Goal: Information Seeking & Learning: Learn about a topic

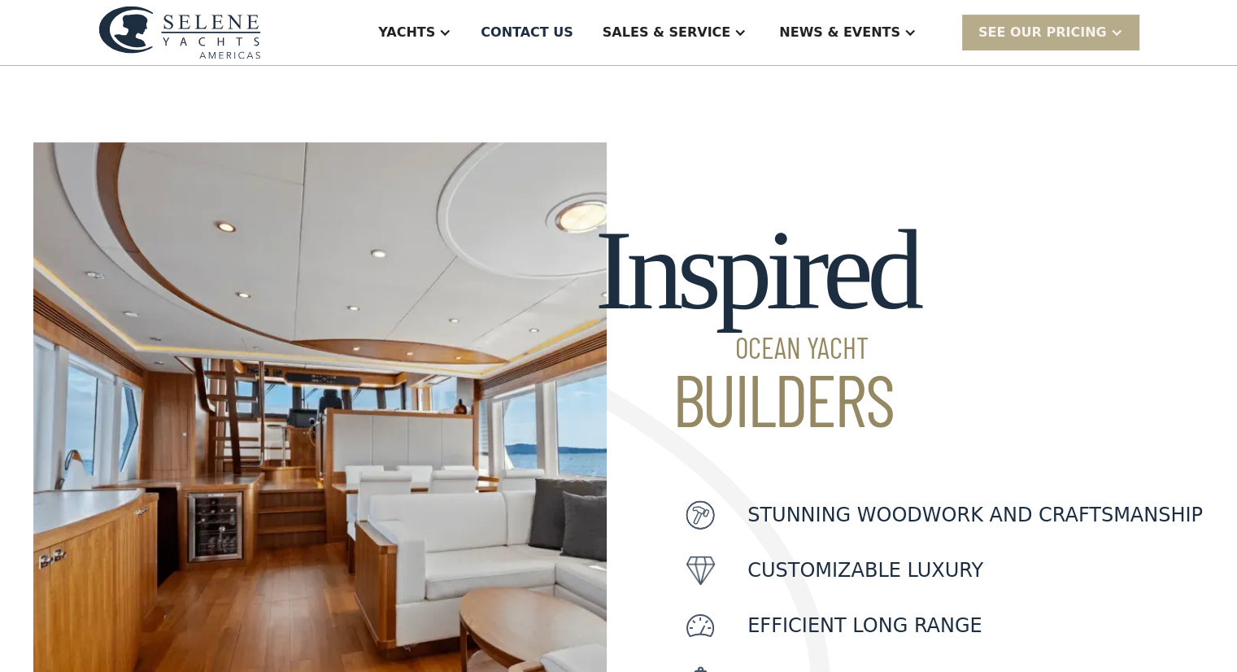
scroll to position [401, 0]
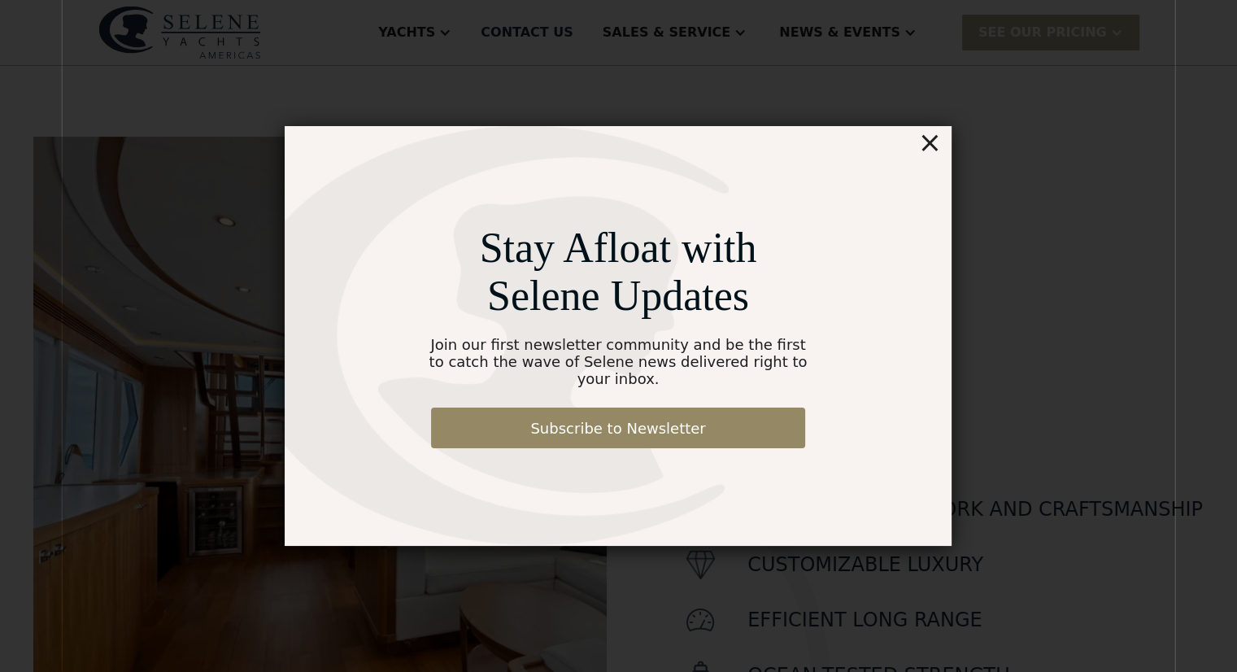
click at [937, 151] on div "×" at bounding box center [930, 142] width 24 height 33
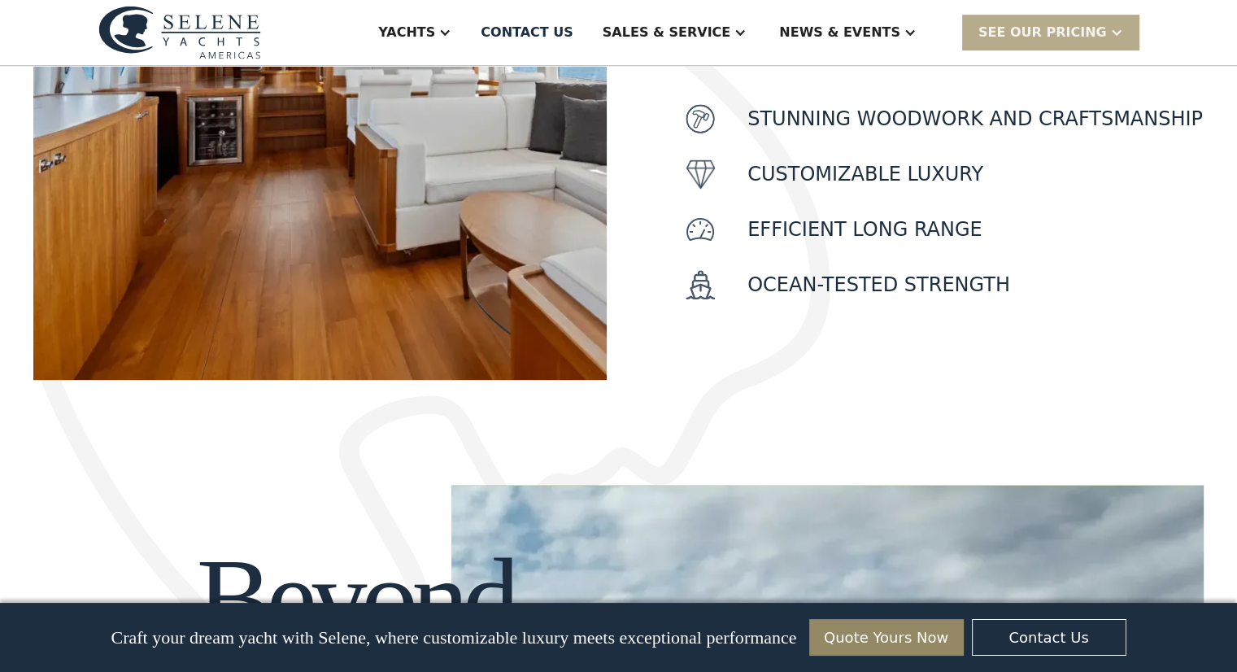
scroll to position [846, 0]
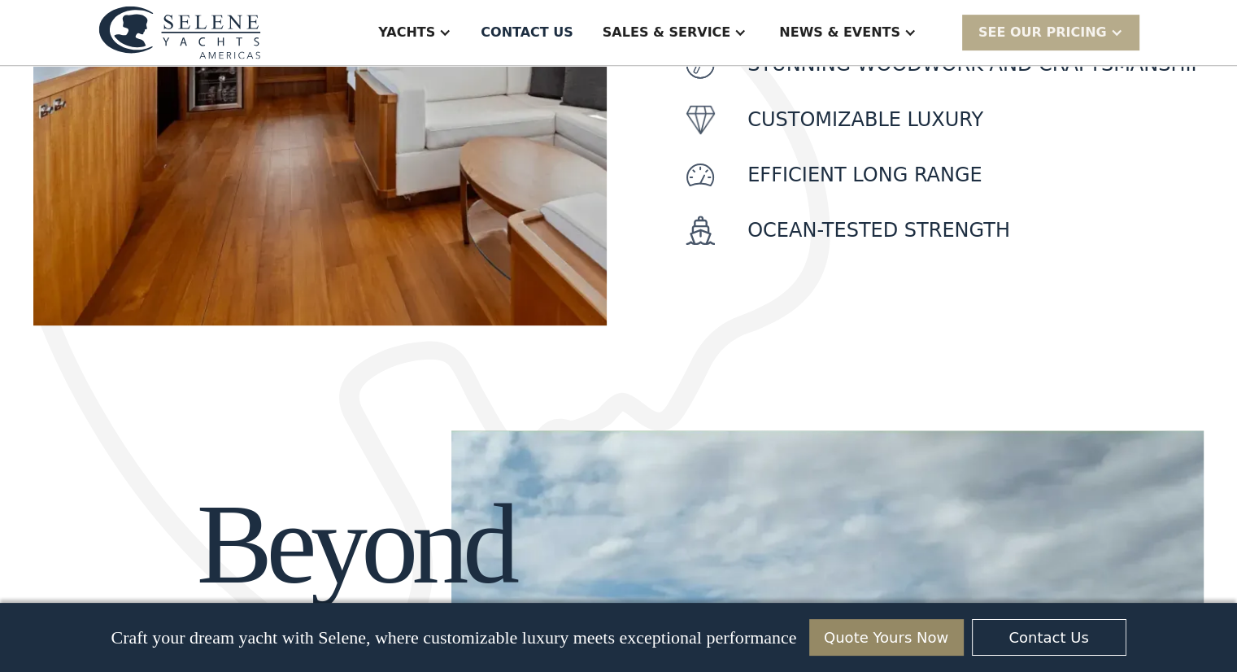
click at [1234, 664] on div "Craft your dream yacht with Selene, where customizable luxury meets exceptional…" at bounding box center [618, 637] width 1237 height 69
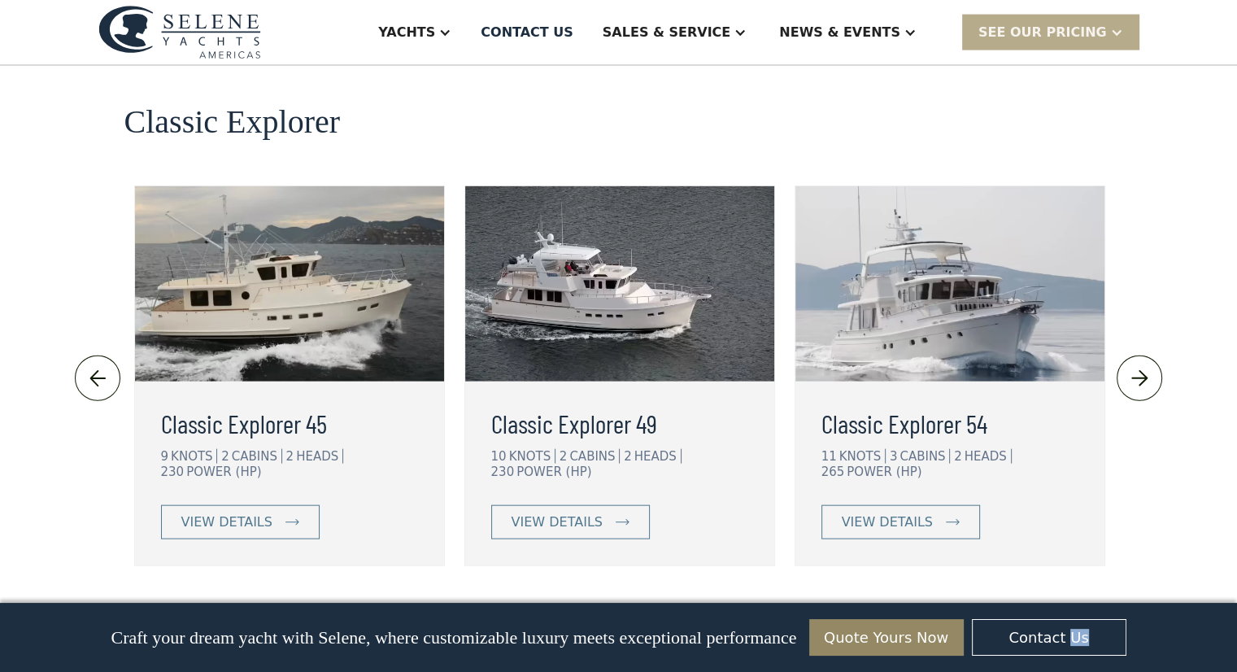
scroll to position [3612, 0]
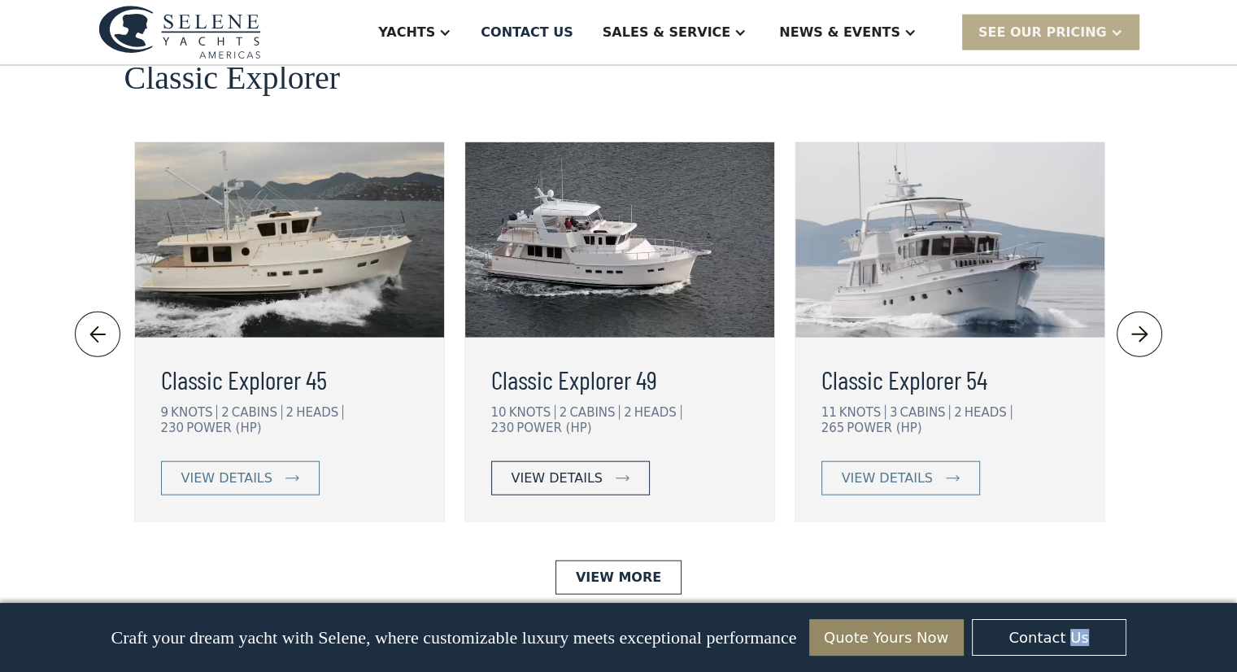
click at [616, 475] on img at bounding box center [623, 478] width 14 height 7
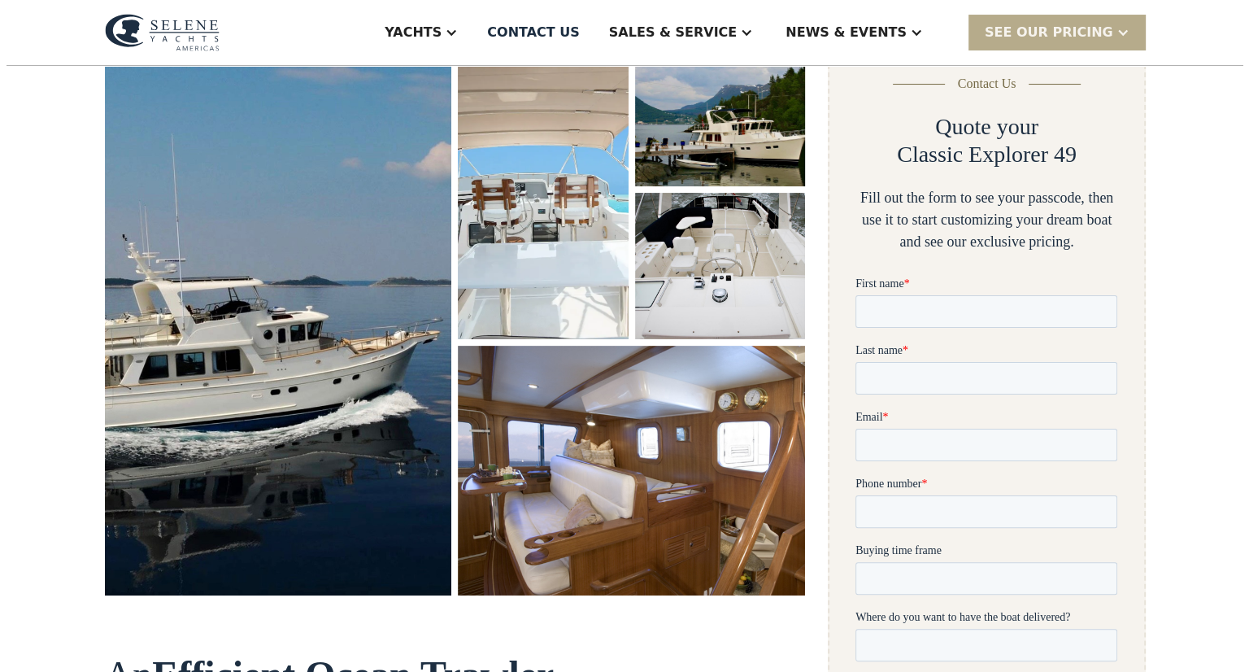
scroll to position [271, 0]
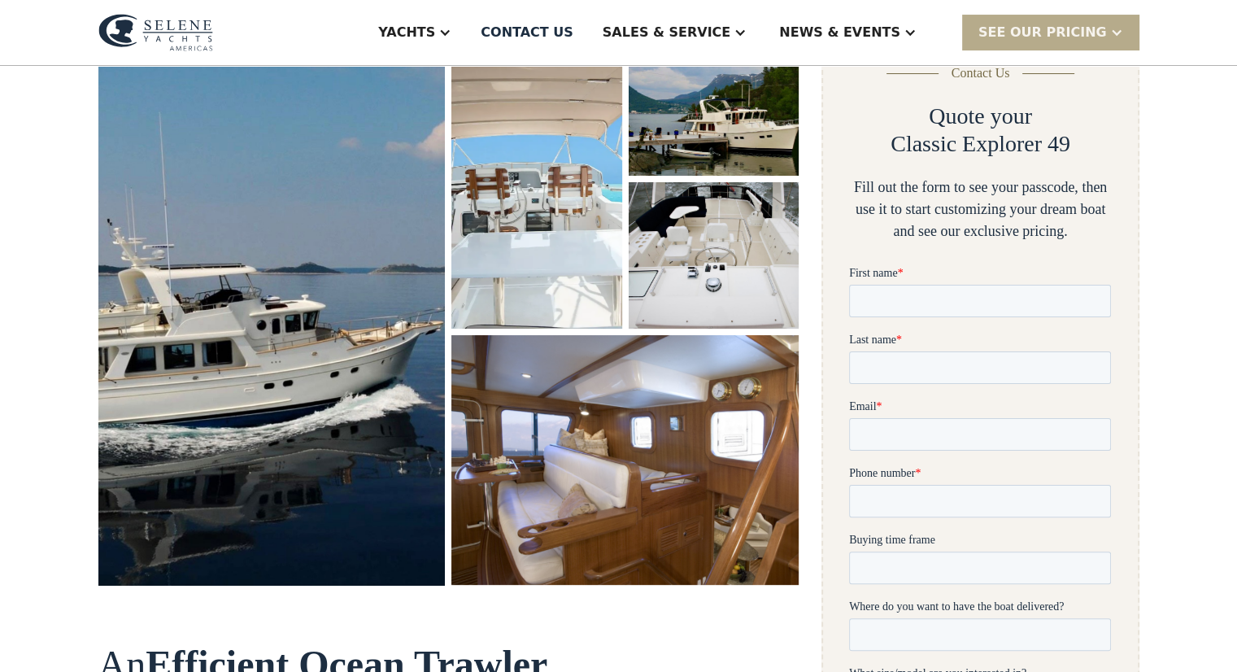
click at [361, 370] on img "open lightbox" at bounding box center [272, 307] width 368 height 589
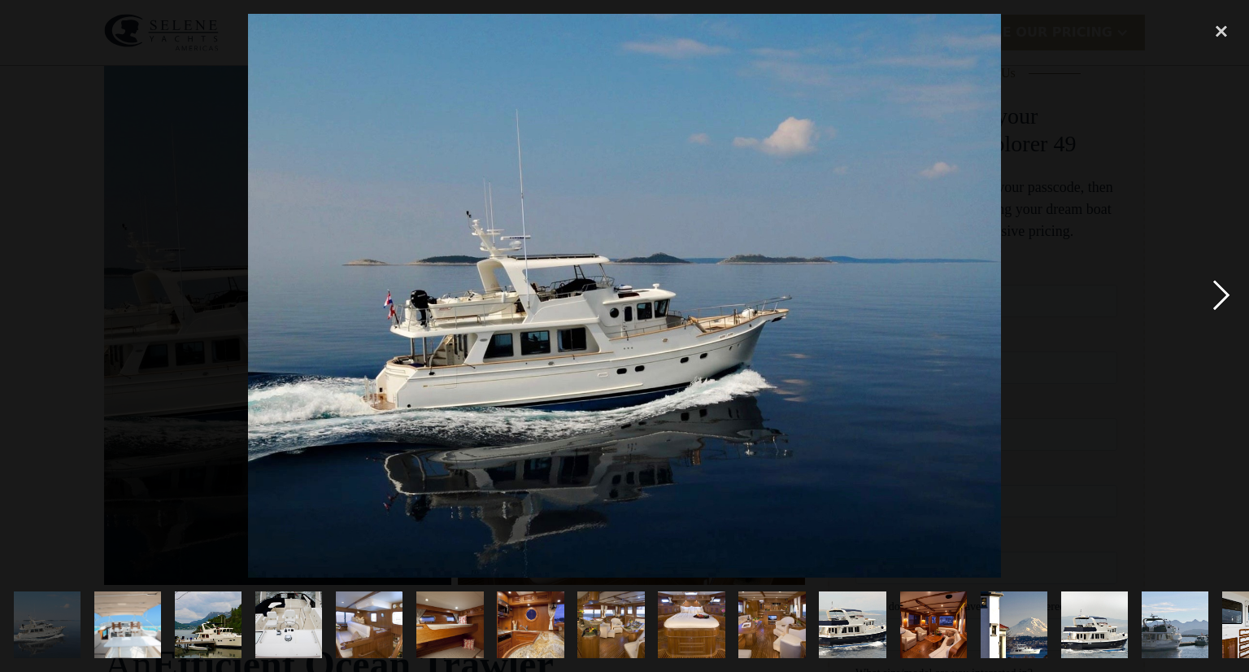
click at [1210, 292] on div "next image" at bounding box center [1221, 296] width 55 height 564
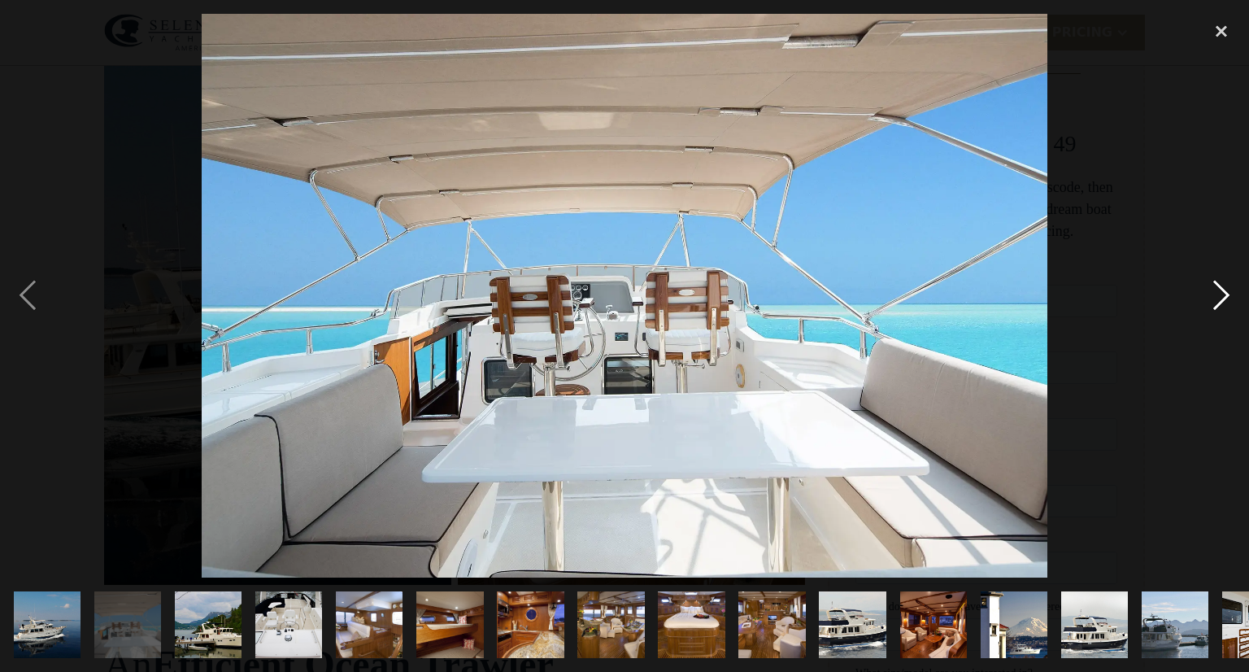
click at [1210, 292] on div "next image" at bounding box center [1221, 296] width 55 height 564
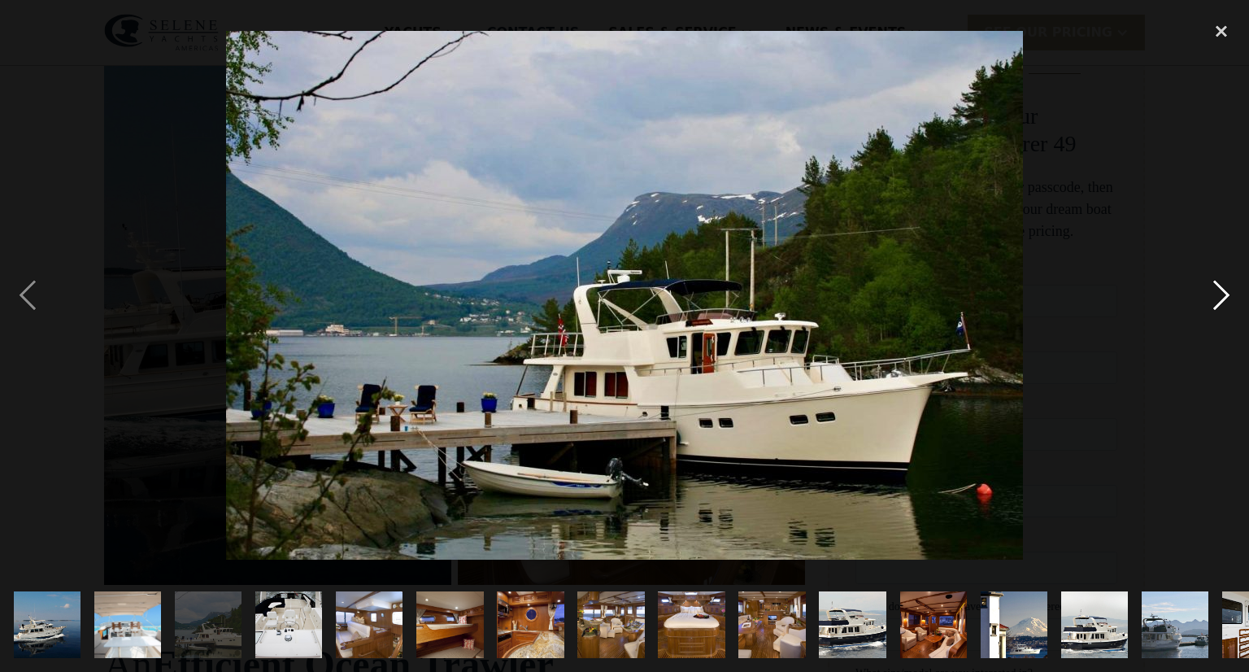
click at [1210, 292] on div "next image" at bounding box center [1221, 296] width 55 height 564
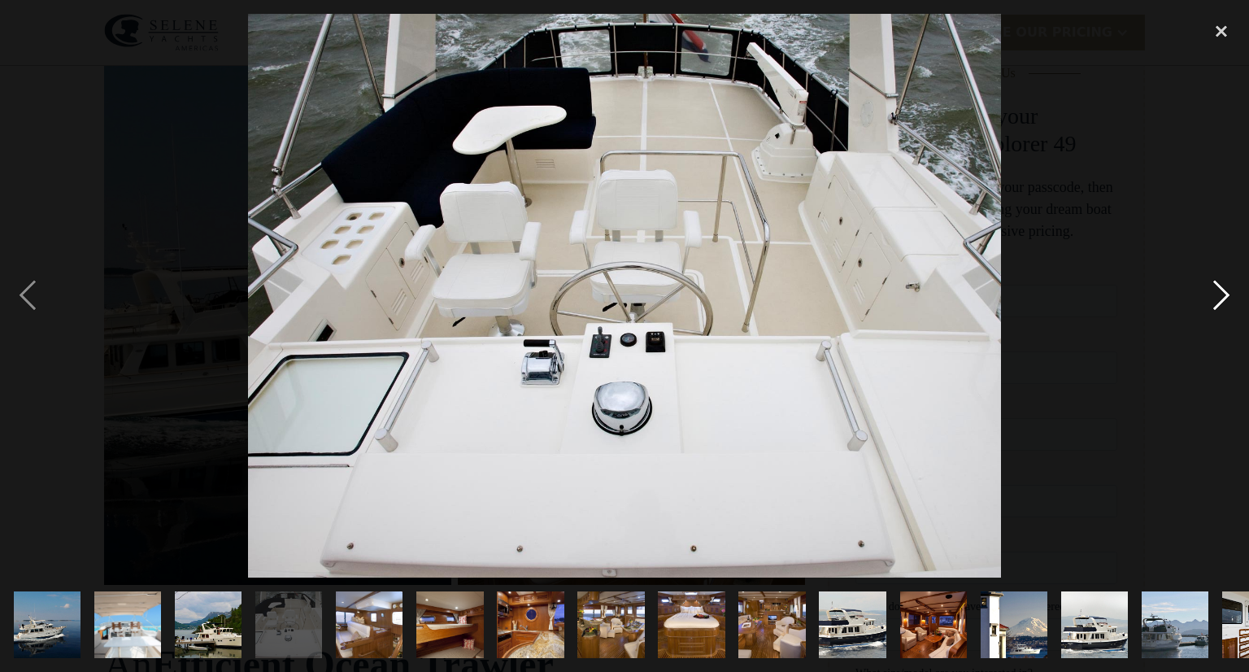
click at [1210, 292] on div "next image" at bounding box center [1221, 296] width 55 height 564
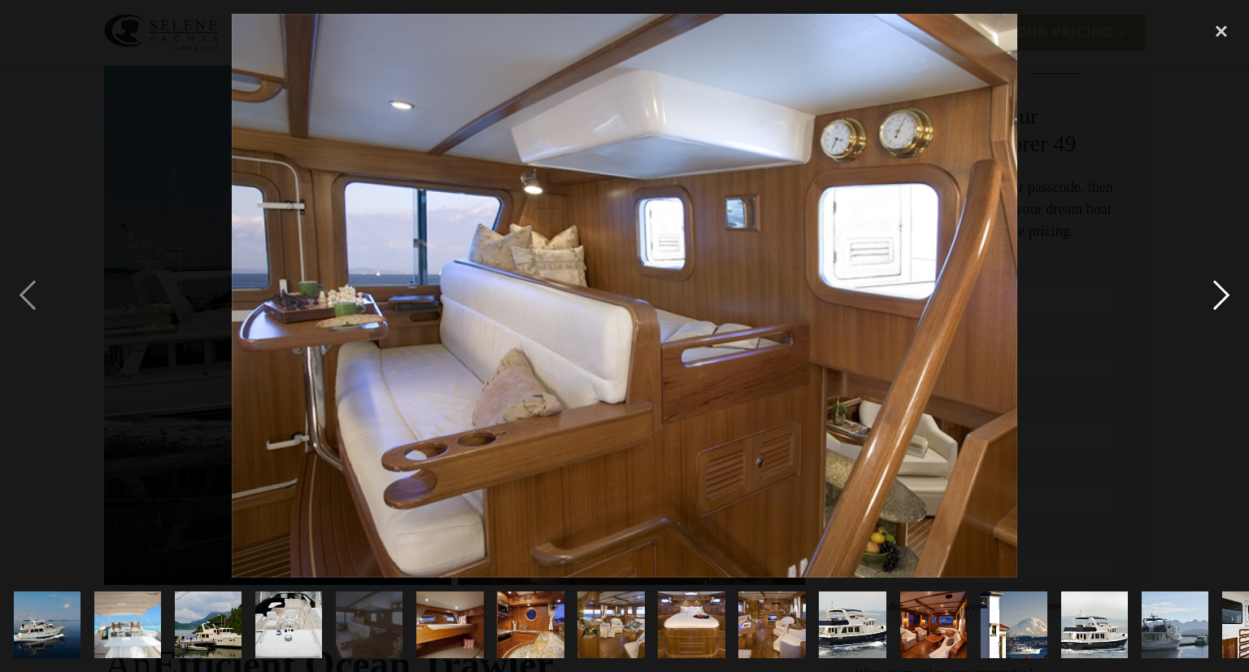
click at [1210, 292] on div "next image" at bounding box center [1221, 296] width 55 height 564
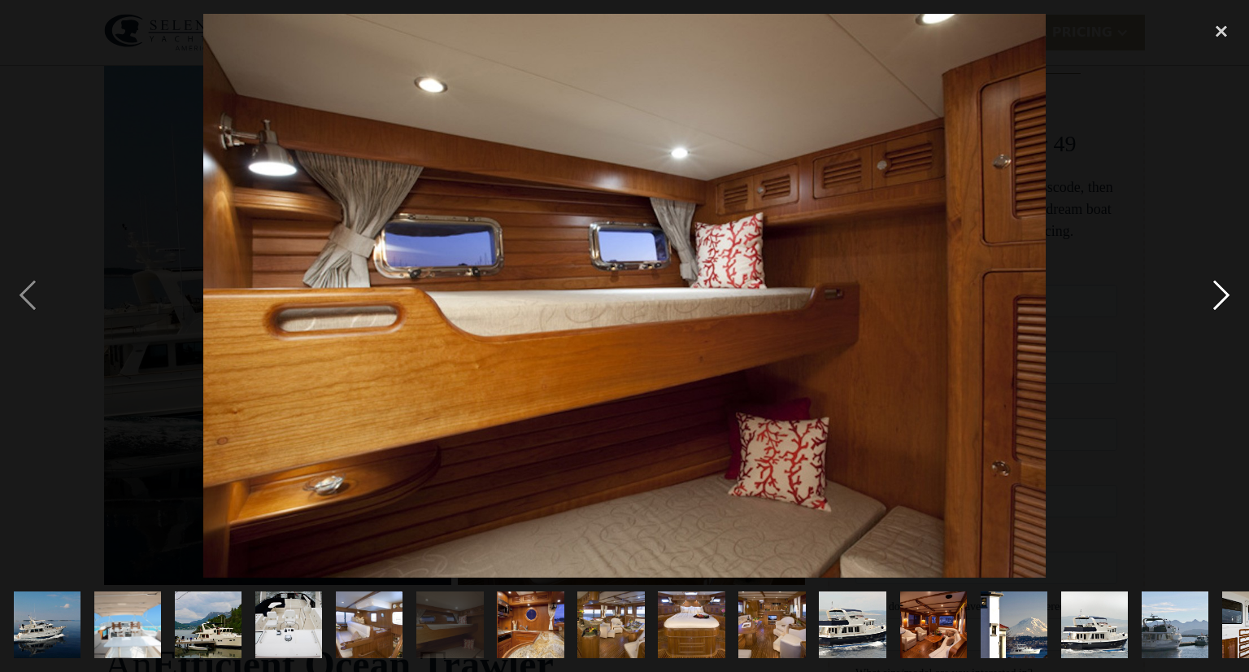
click at [1210, 292] on div "next image" at bounding box center [1221, 296] width 55 height 564
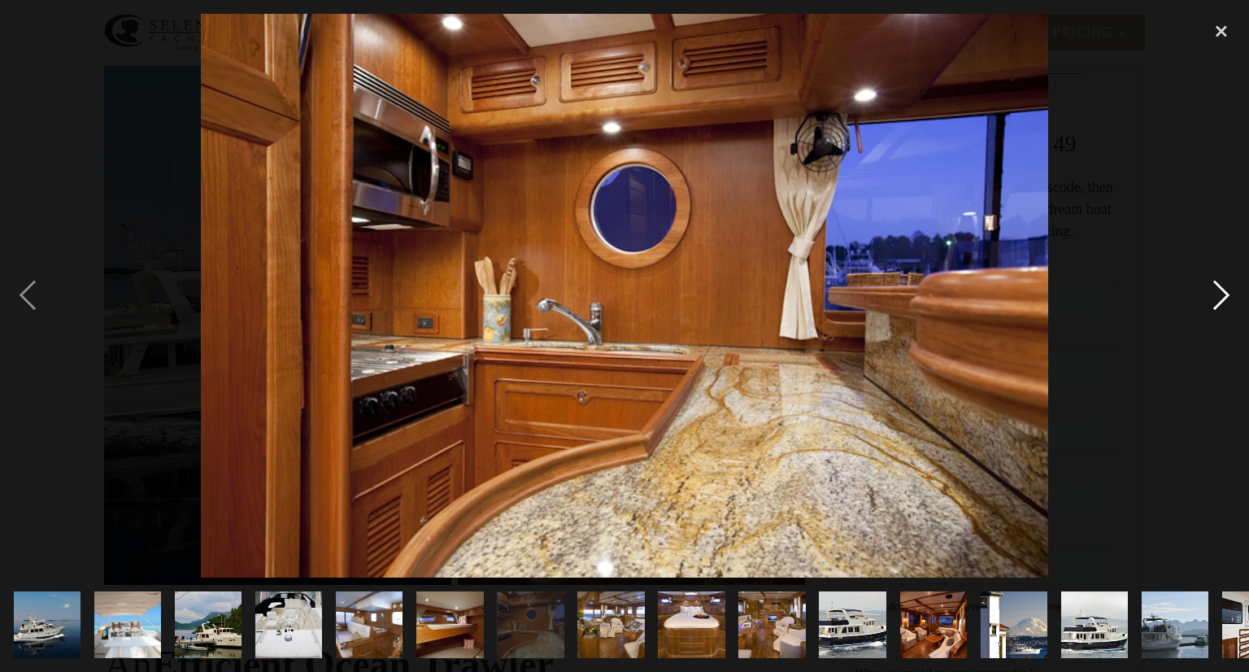
click at [1210, 292] on div "next image" at bounding box center [1221, 296] width 55 height 564
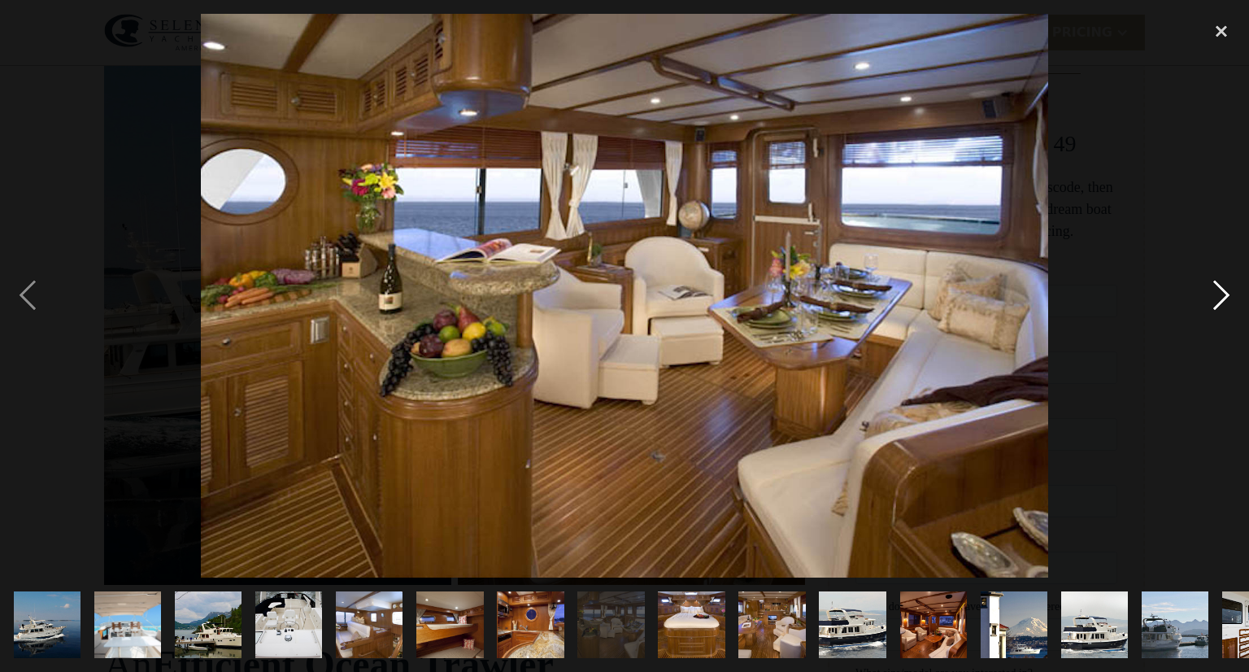
click at [1210, 292] on div "next image" at bounding box center [1221, 296] width 55 height 564
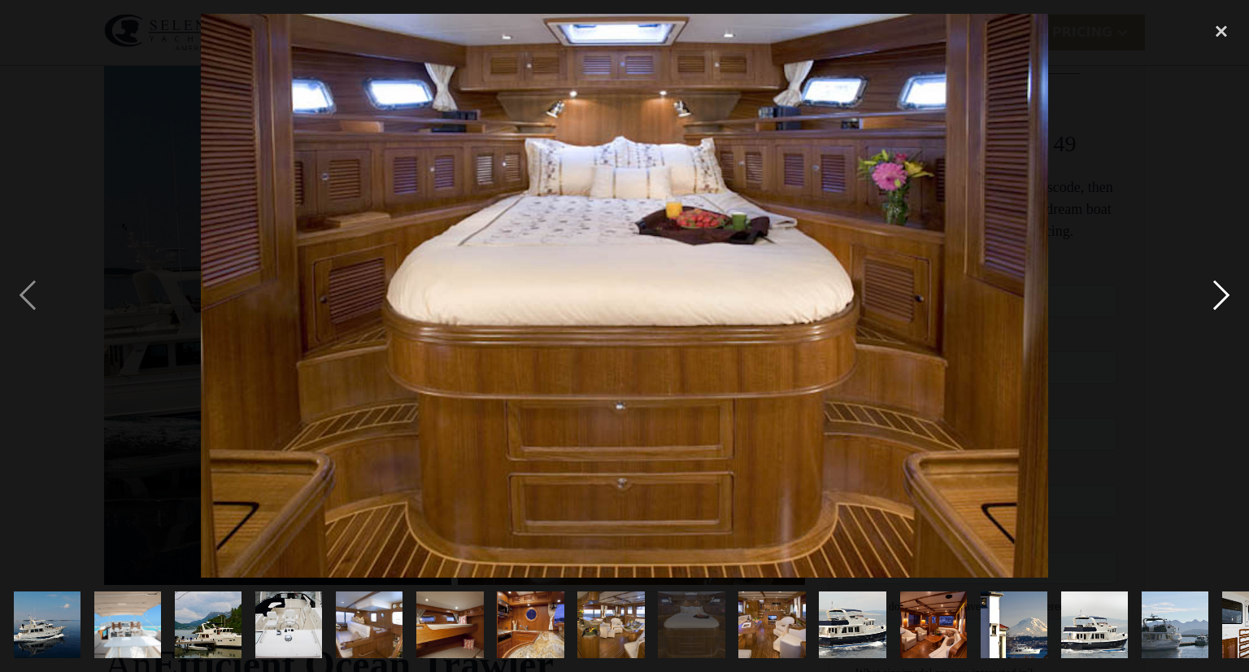
click at [1210, 292] on div "next image" at bounding box center [1221, 296] width 55 height 564
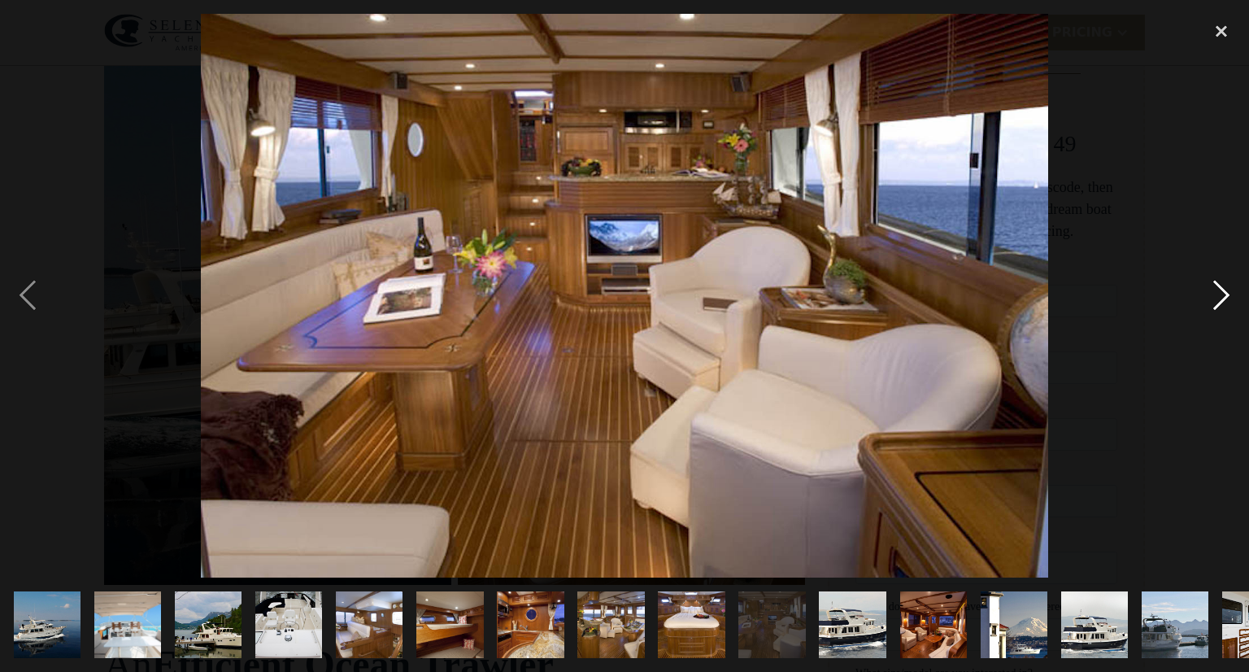
click at [1210, 292] on div "next image" at bounding box center [1221, 296] width 55 height 564
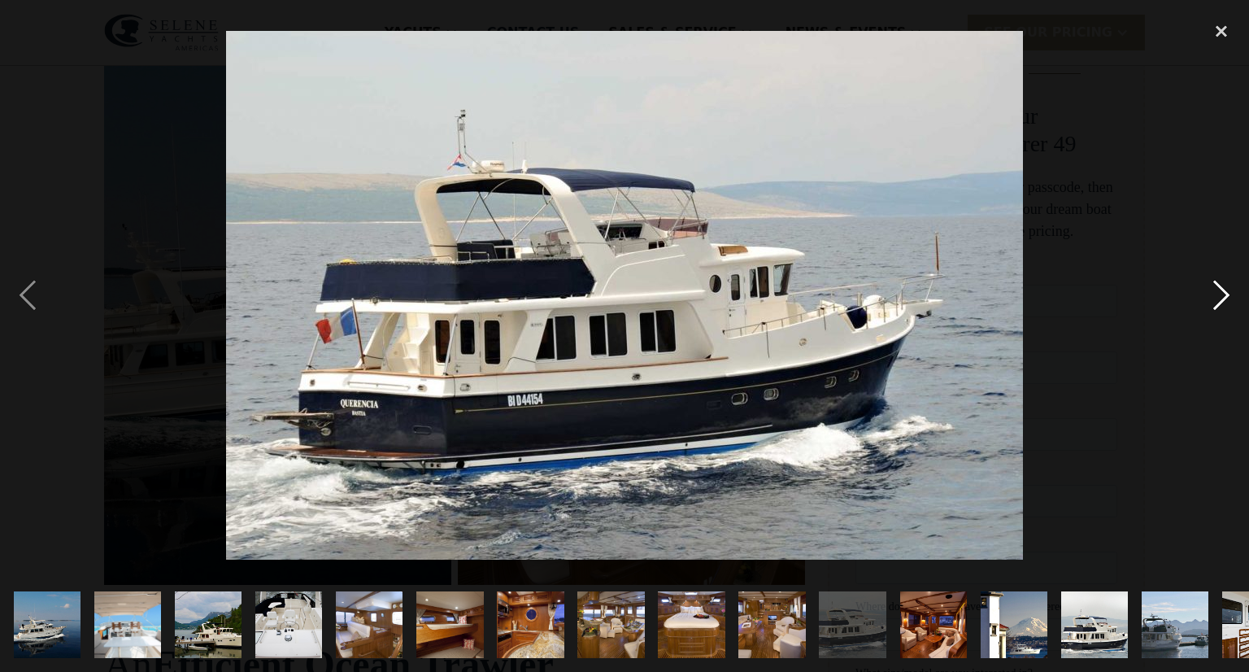
click at [1210, 292] on div "next image" at bounding box center [1221, 296] width 55 height 564
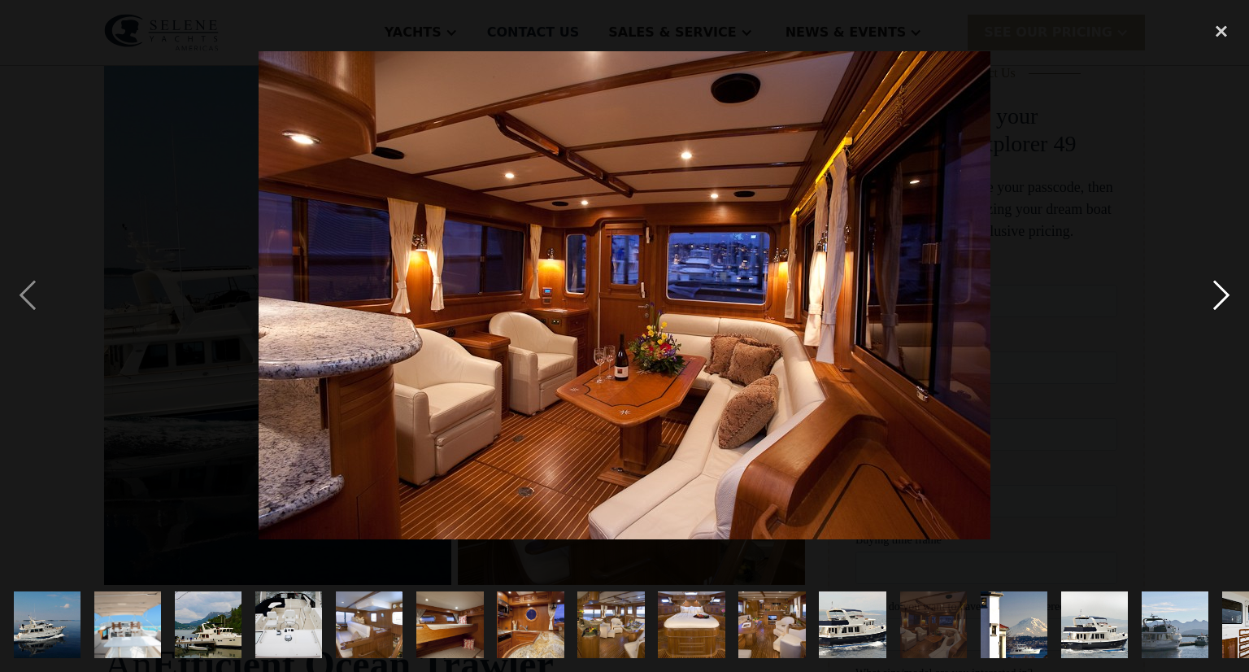
click at [1210, 292] on div "next image" at bounding box center [1221, 296] width 55 height 564
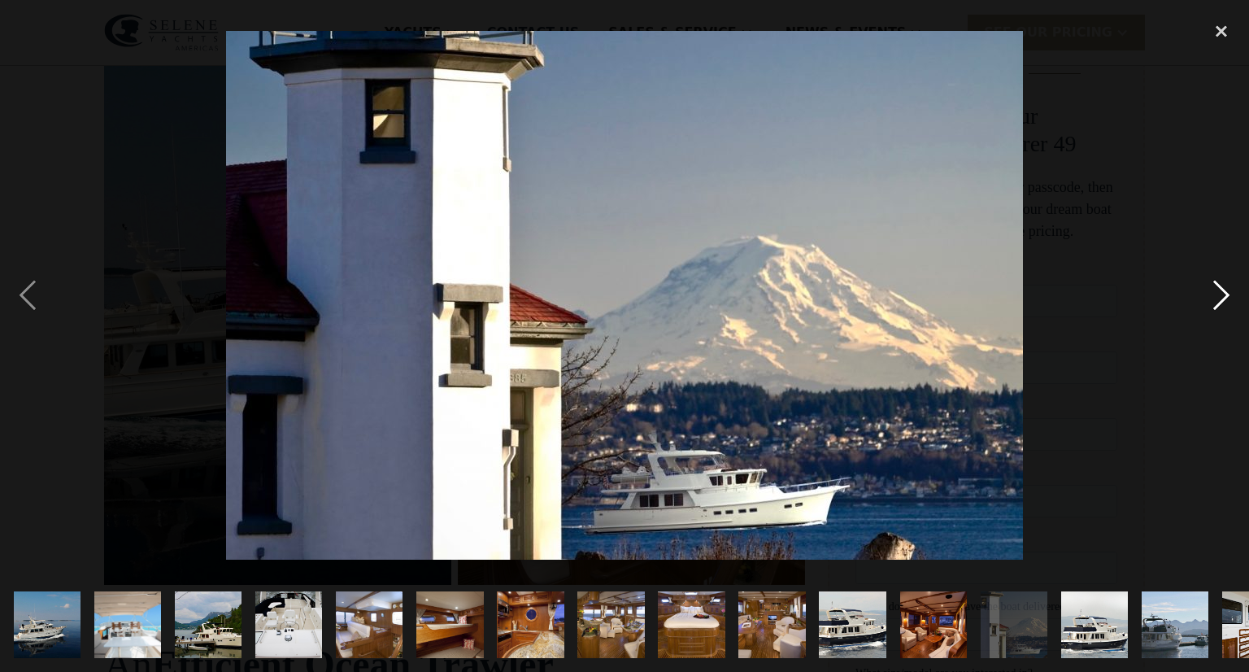
click at [1210, 292] on div "next image" at bounding box center [1221, 296] width 55 height 564
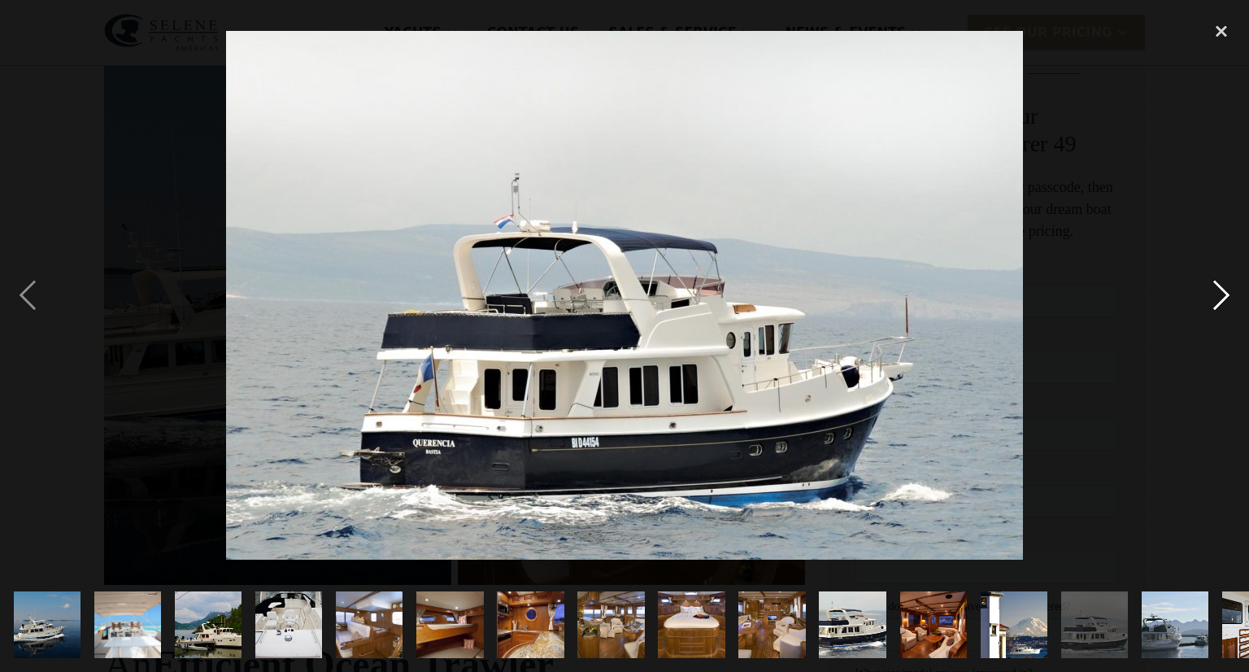
click at [1210, 292] on div "next image" at bounding box center [1221, 296] width 55 height 564
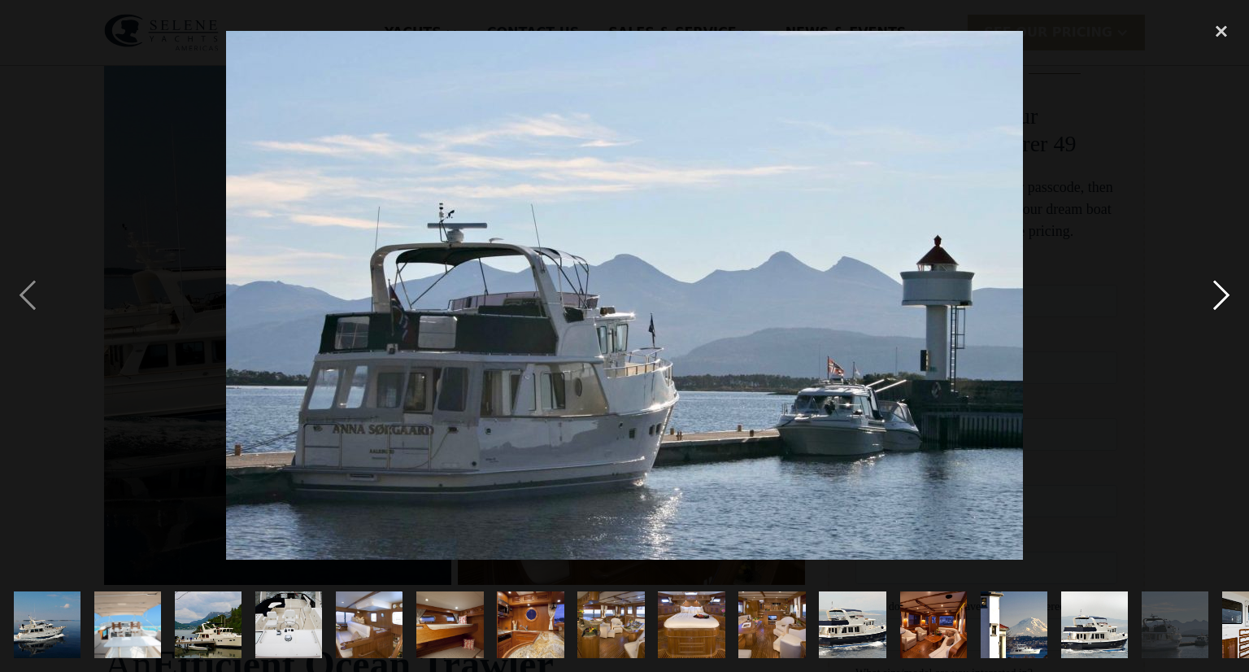
click at [1210, 292] on div "next image" at bounding box center [1221, 296] width 55 height 564
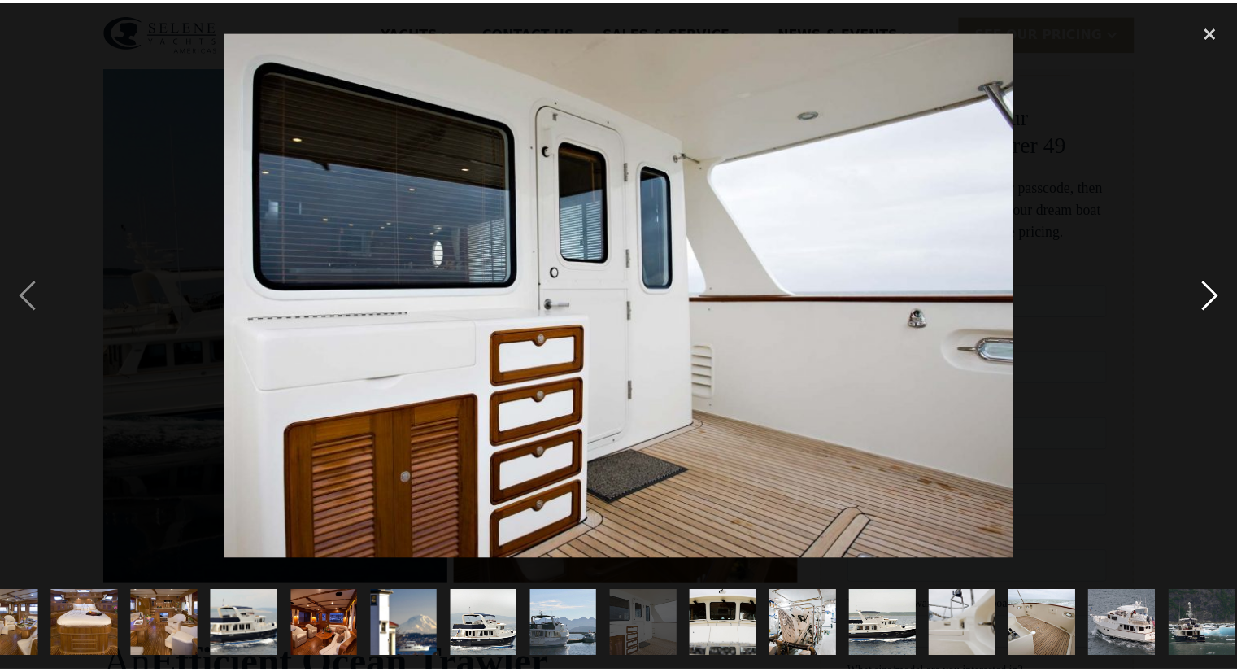
scroll to position [0, 777]
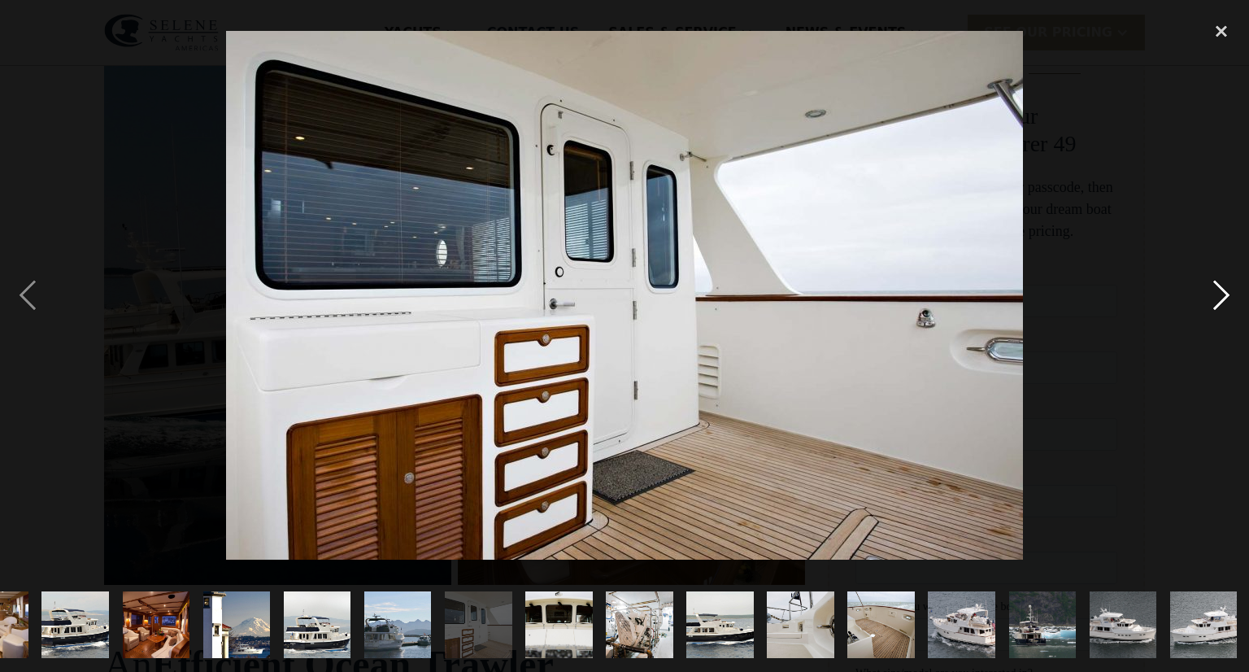
click at [1210, 292] on div "next image" at bounding box center [1221, 296] width 55 height 564
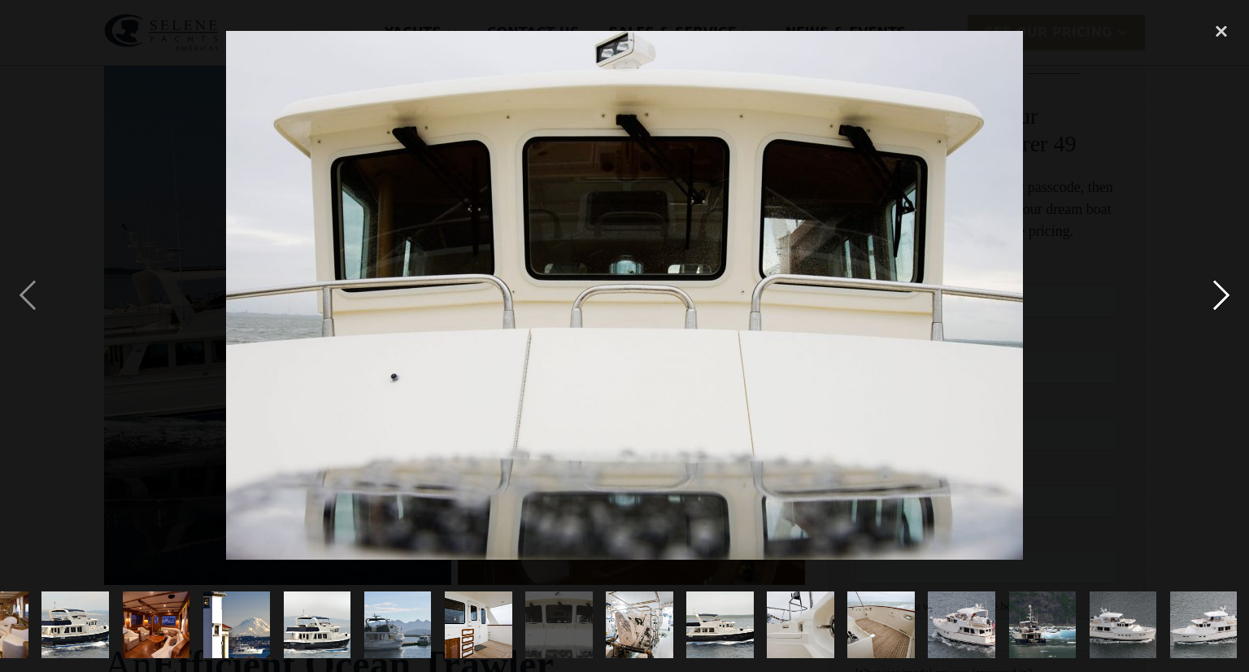
click at [1218, 290] on div "next image" at bounding box center [1221, 296] width 55 height 564
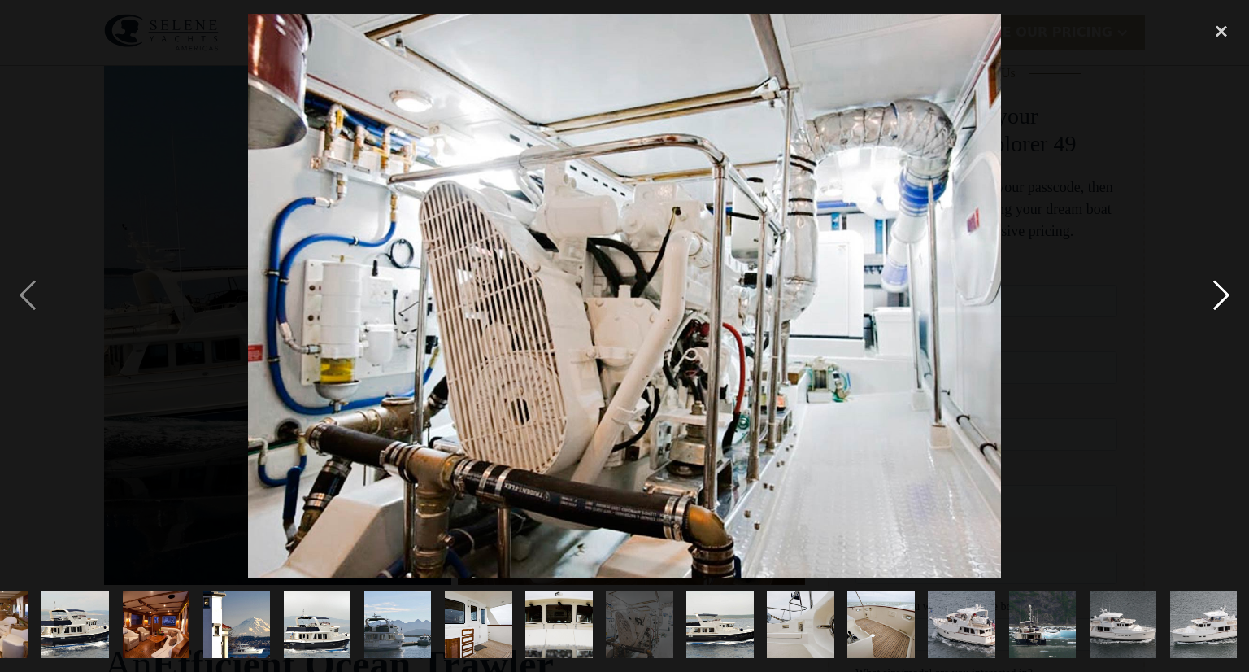
click at [1218, 290] on div "next image" at bounding box center [1221, 296] width 55 height 564
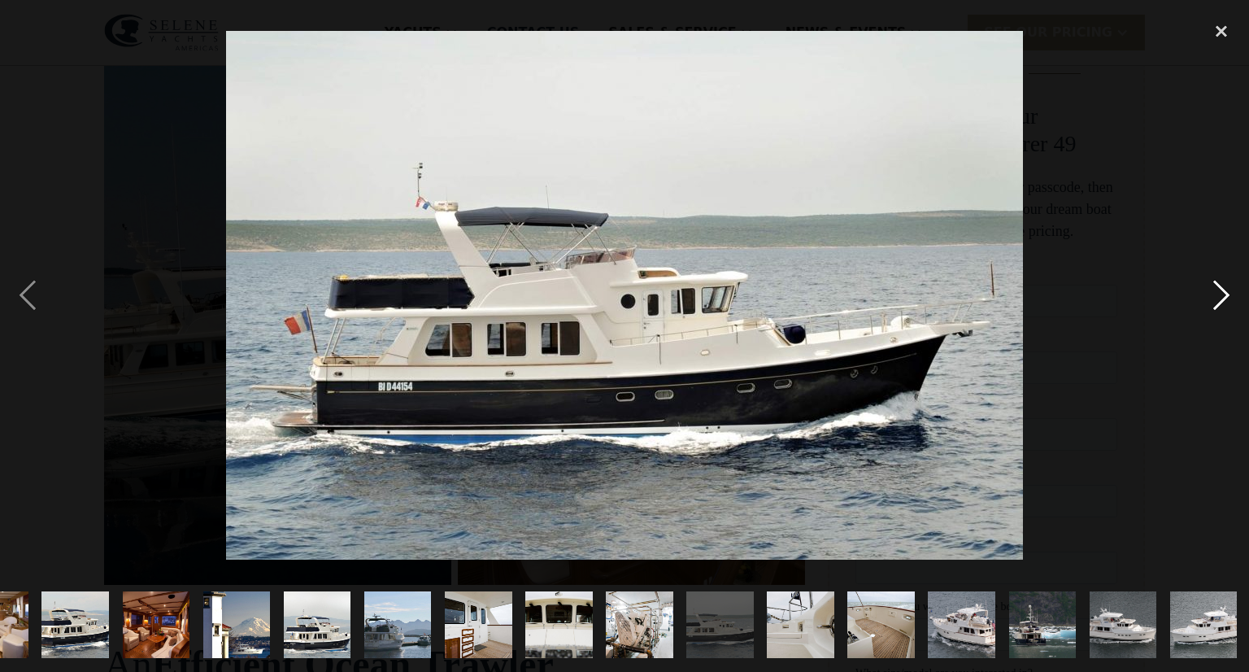
click at [1218, 290] on div "next image" at bounding box center [1221, 296] width 55 height 564
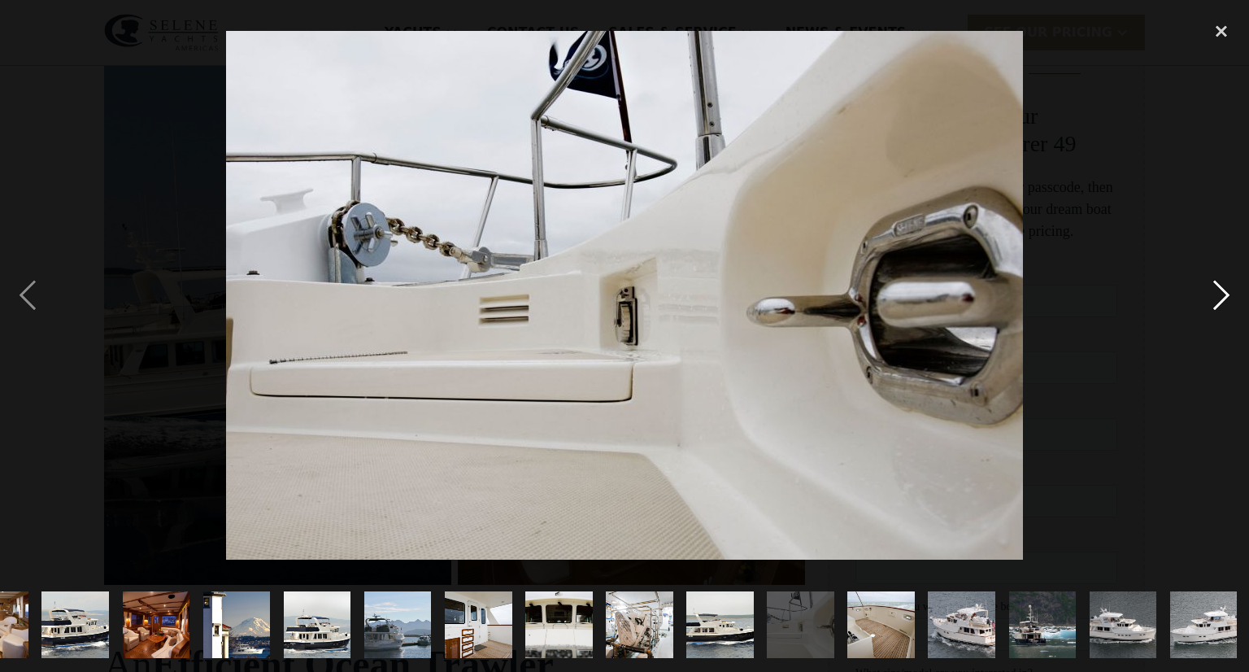
click at [1218, 290] on div "next image" at bounding box center [1221, 296] width 55 height 564
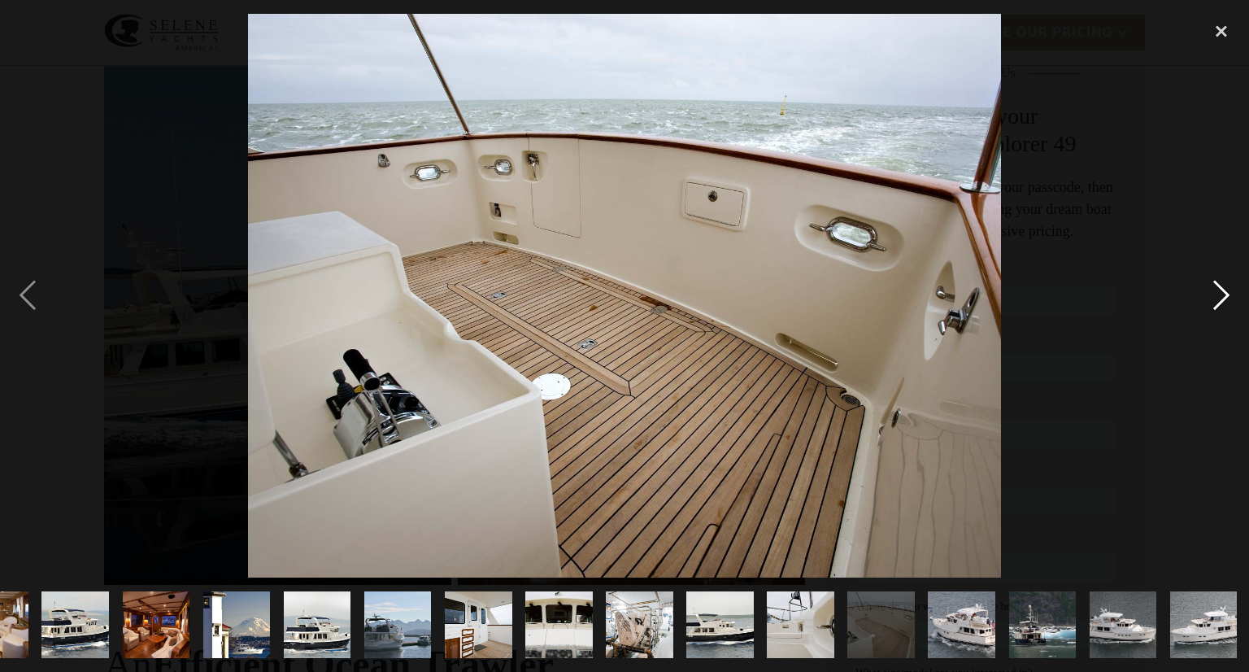
click at [1218, 290] on div "next image" at bounding box center [1221, 296] width 55 height 564
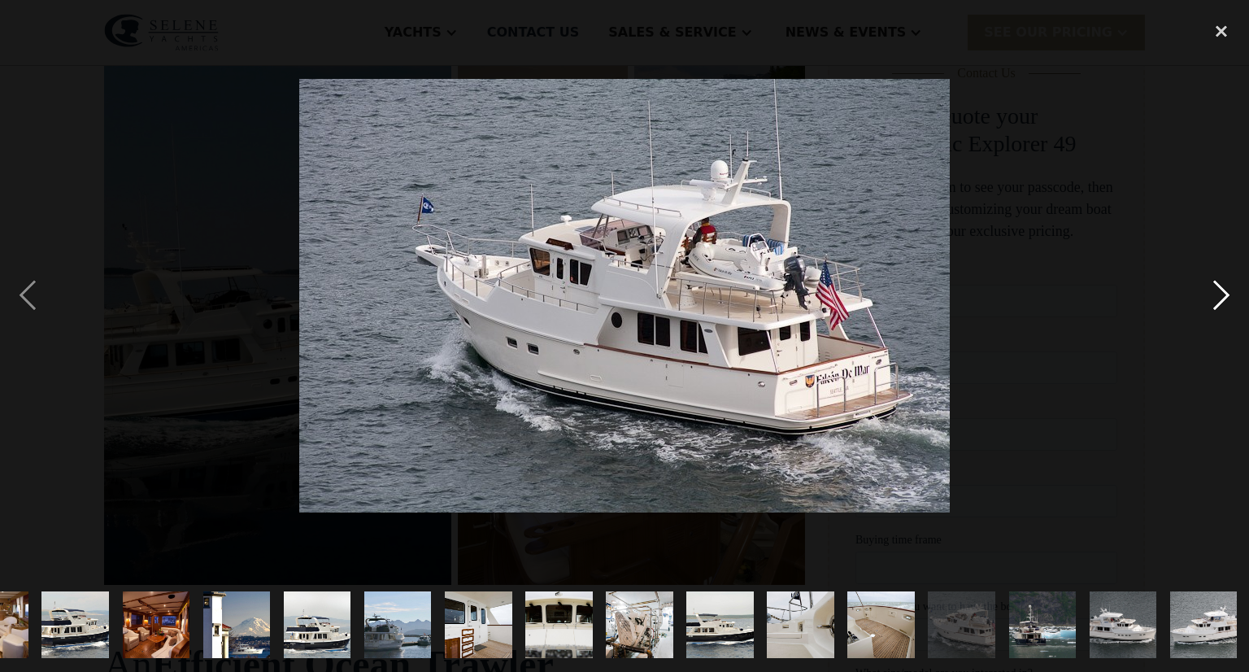
click at [1218, 290] on div "next image" at bounding box center [1221, 296] width 55 height 564
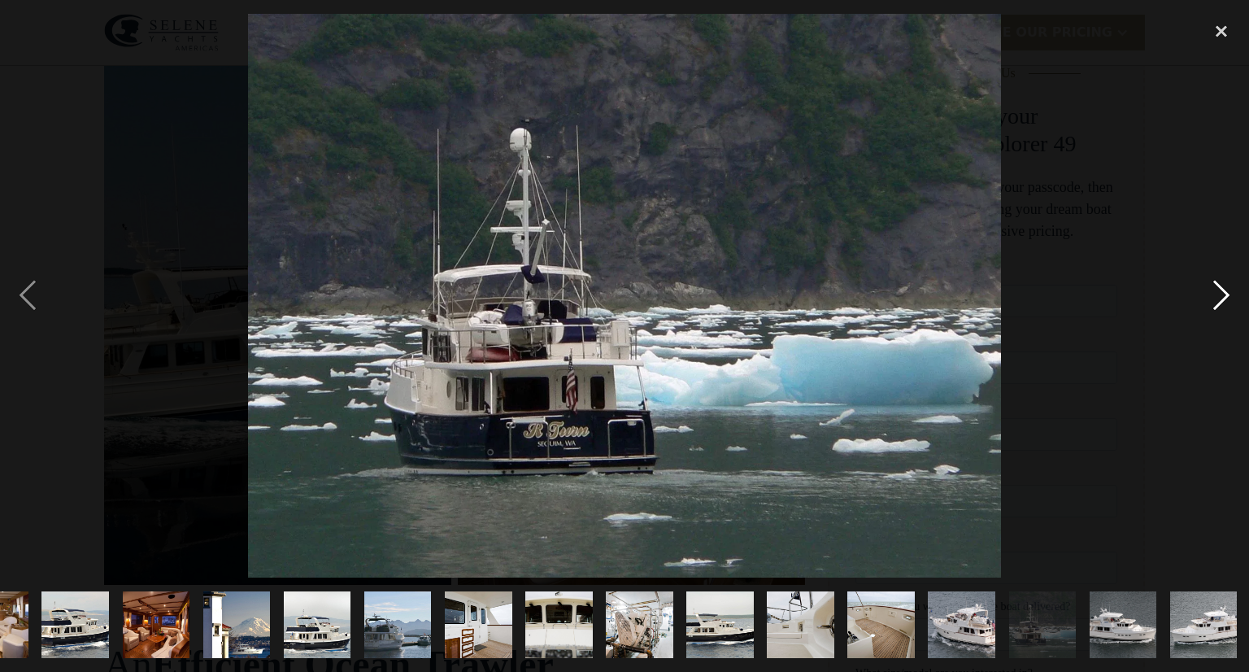
click at [1218, 290] on div "next image" at bounding box center [1221, 296] width 55 height 564
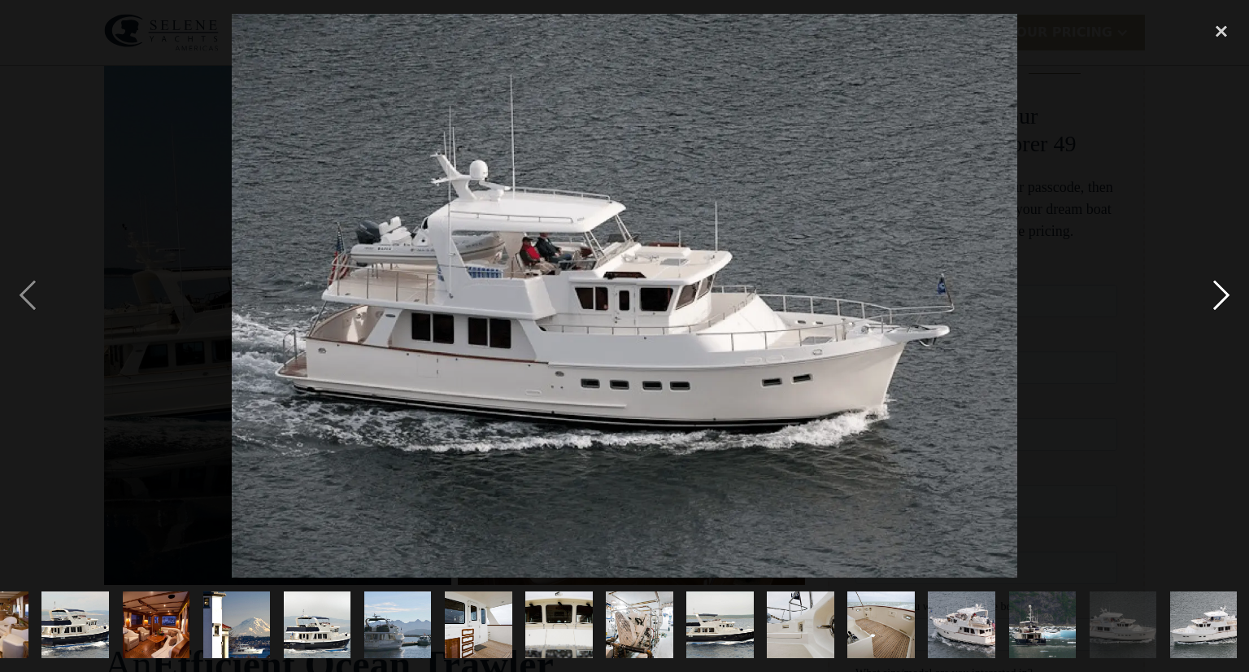
click at [1218, 290] on div "next image" at bounding box center [1221, 296] width 55 height 564
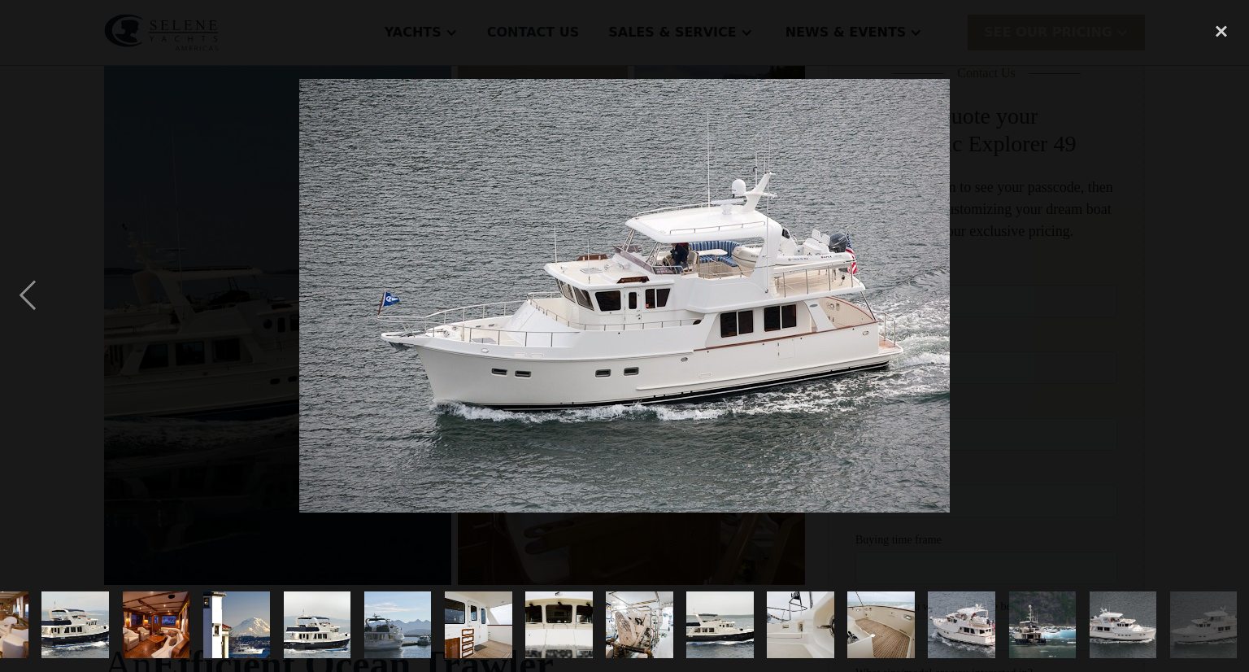
click at [1218, 290] on div "next image" at bounding box center [1221, 296] width 55 height 564
click at [1216, 34] on div "close lightbox" at bounding box center [1221, 32] width 55 height 36
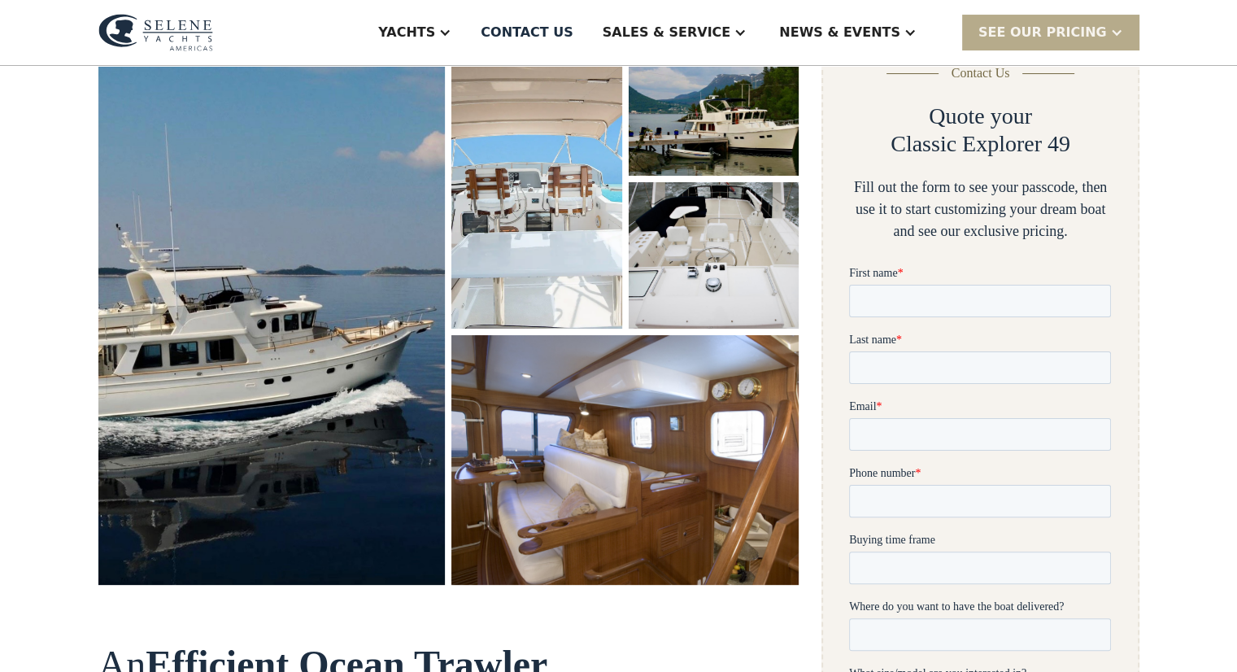
scroll to position [0, 0]
click at [1060, 41] on div "SEE Our Pricing" at bounding box center [1042, 33] width 128 height 20
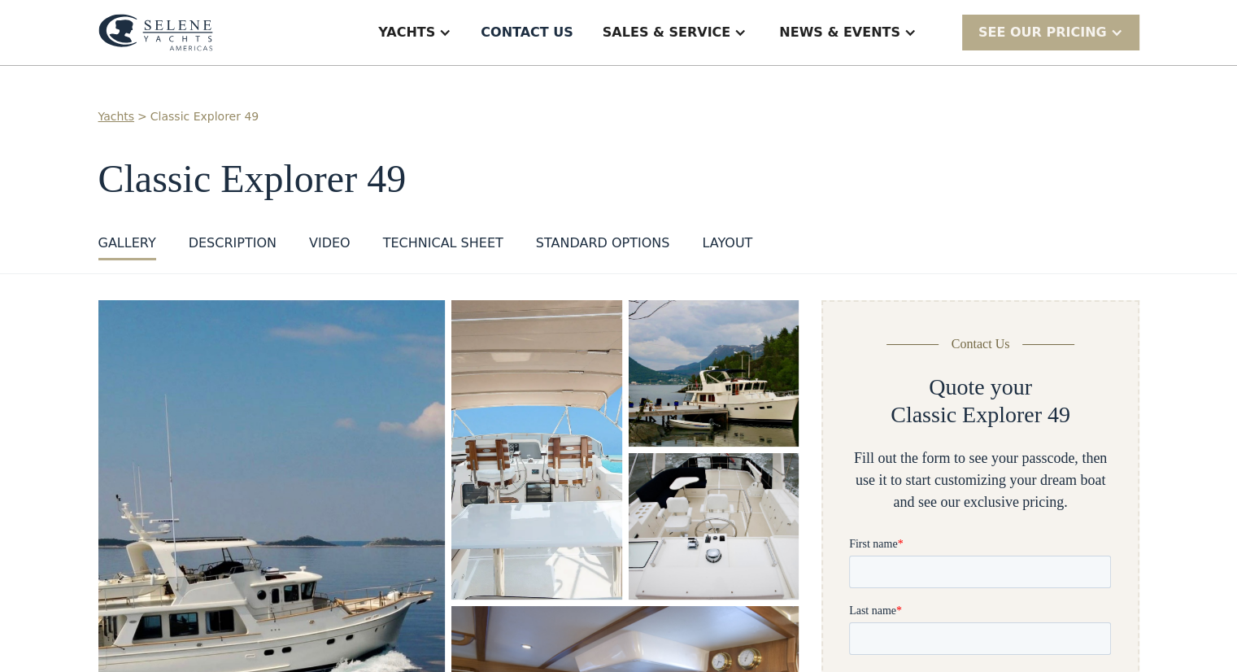
click at [316, 245] on div "VIDEO" at bounding box center [329, 243] width 41 height 20
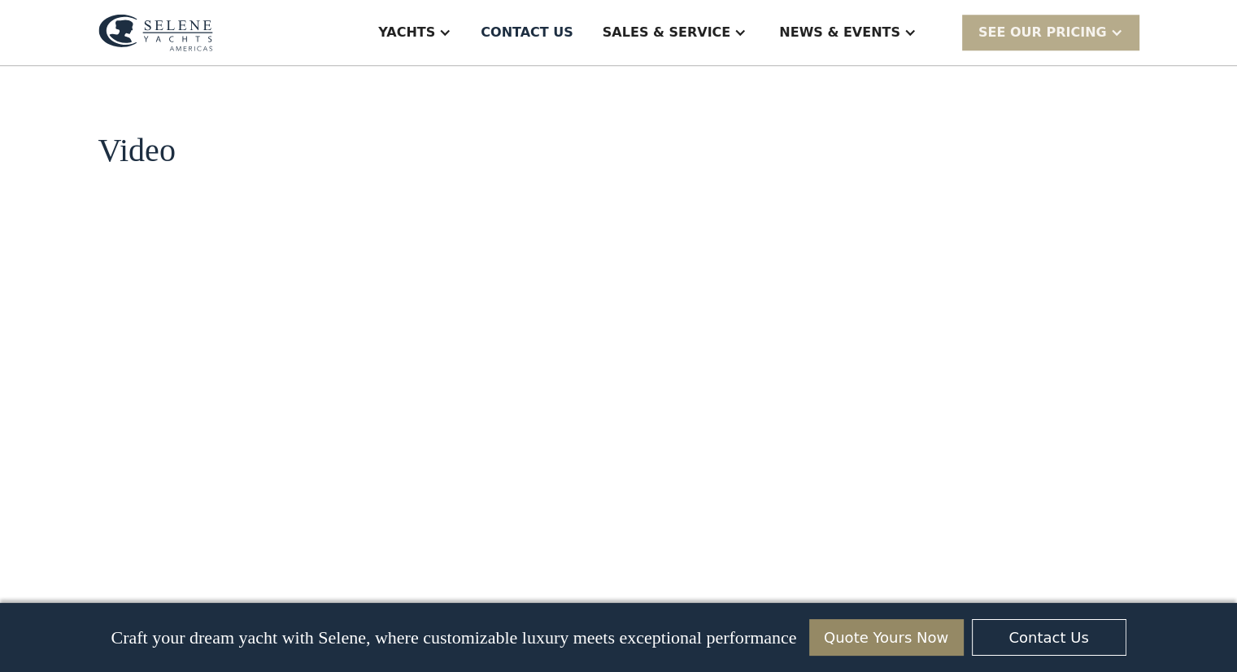
scroll to position [1623, 0]
